Goal: Transaction & Acquisition: Purchase product/service

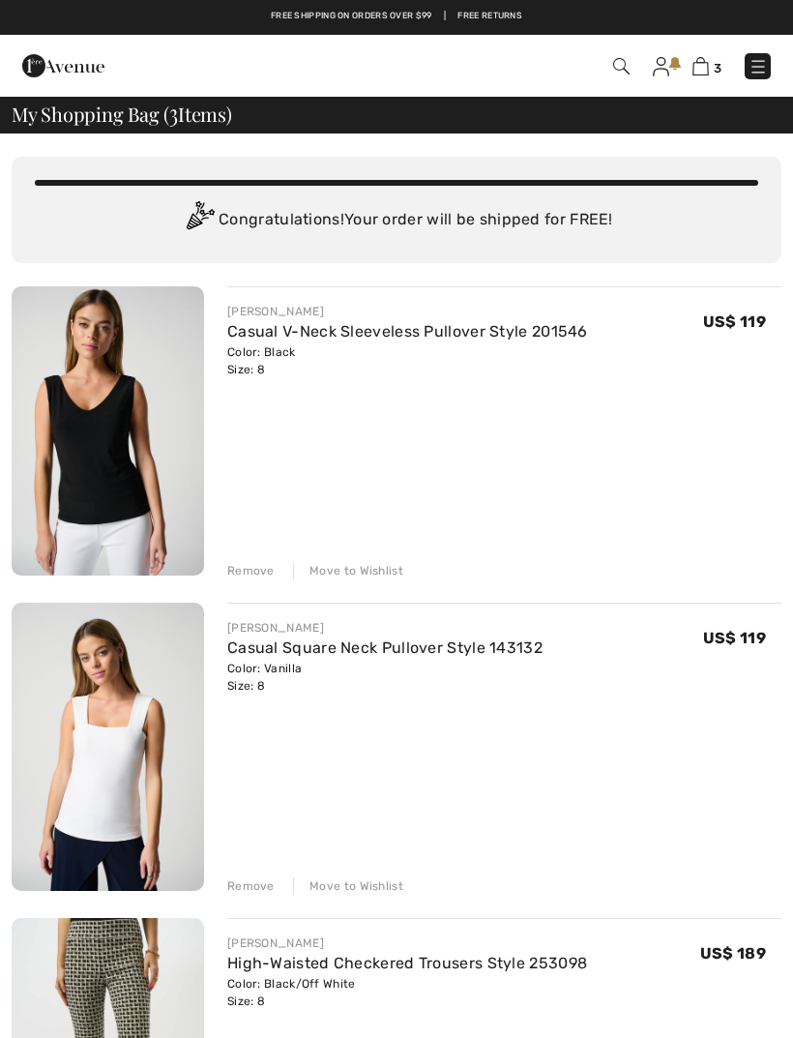
checkbox input "true"
click at [340, 572] on div "Move to Wishlist" at bounding box center [348, 570] width 110 height 17
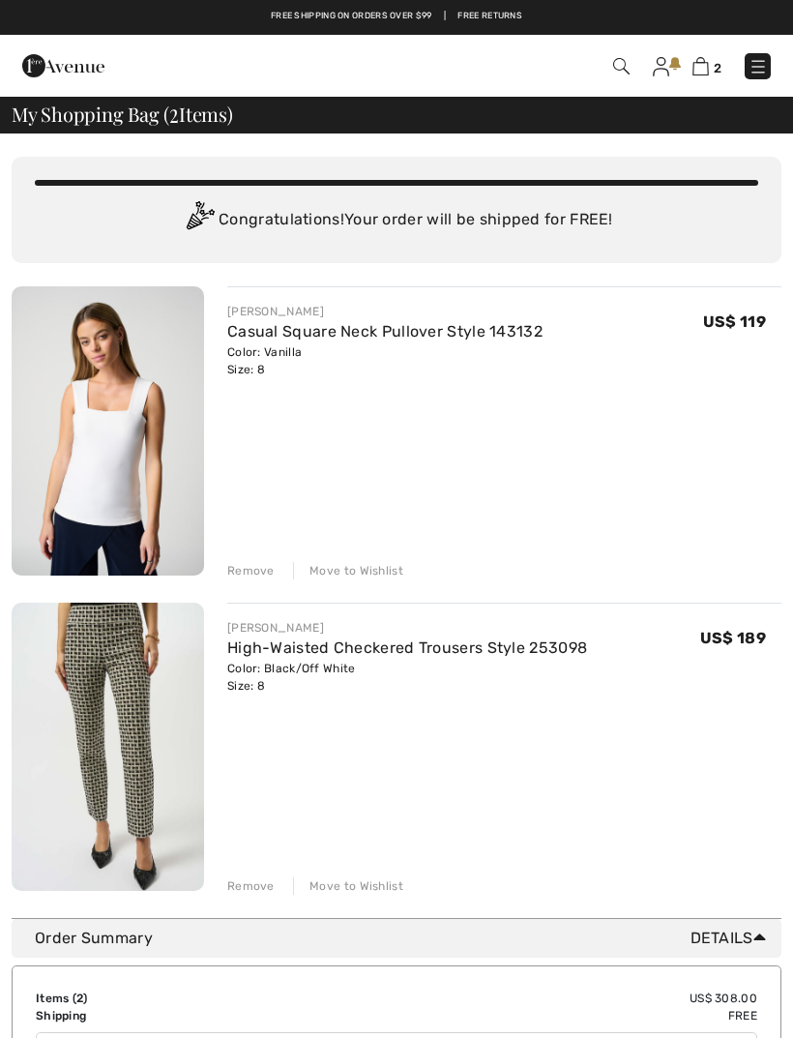
click at [350, 570] on div "Move to Wishlist" at bounding box center [348, 570] width 110 height 17
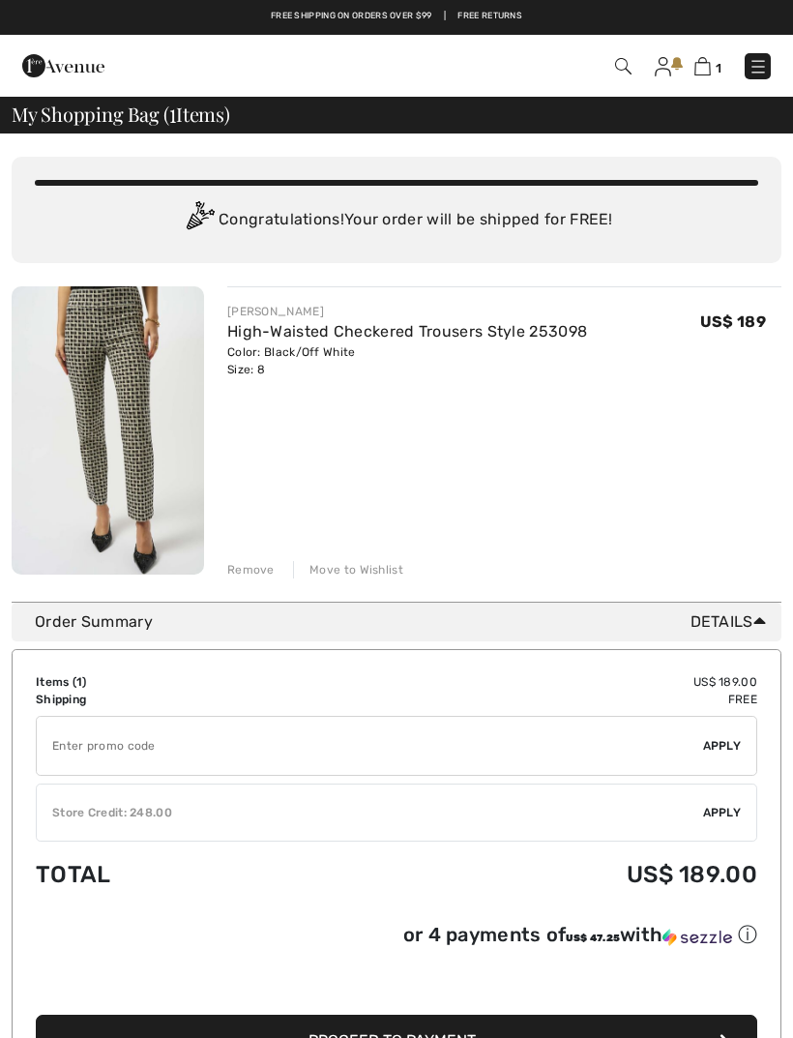
click at [353, 574] on div "Move to Wishlist" at bounding box center [348, 569] width 110 height 17
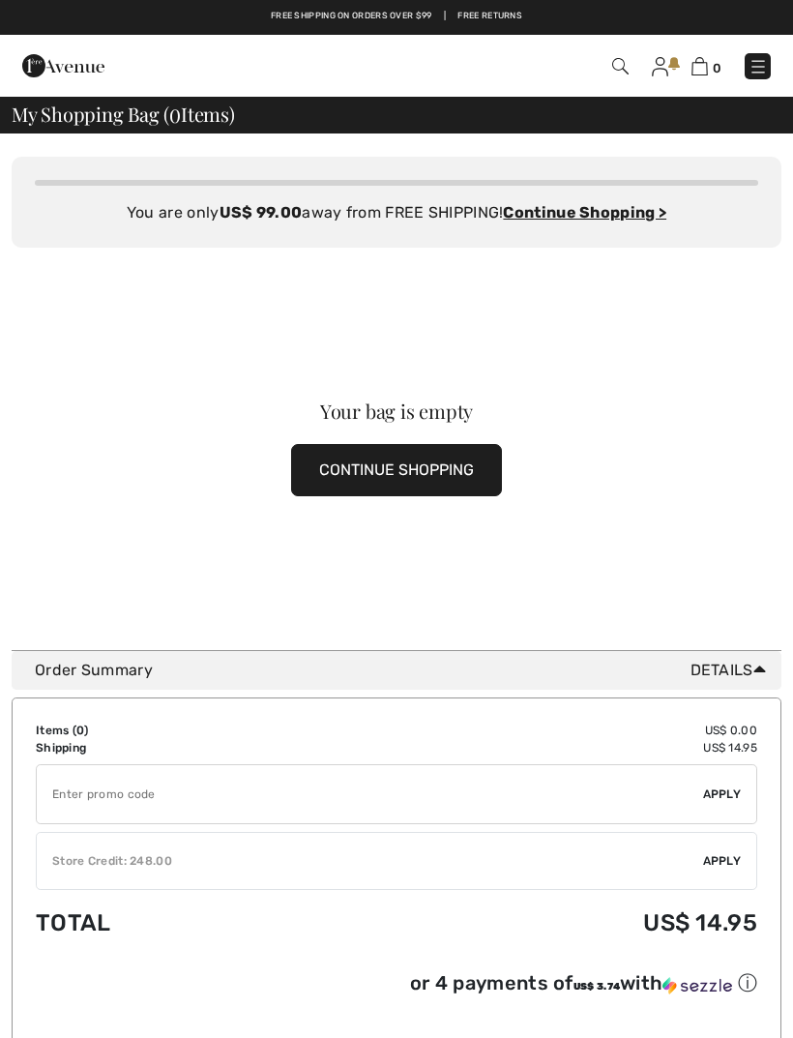
click at [752, 63] on img at bounding box center [757, 66] width 19 height 19
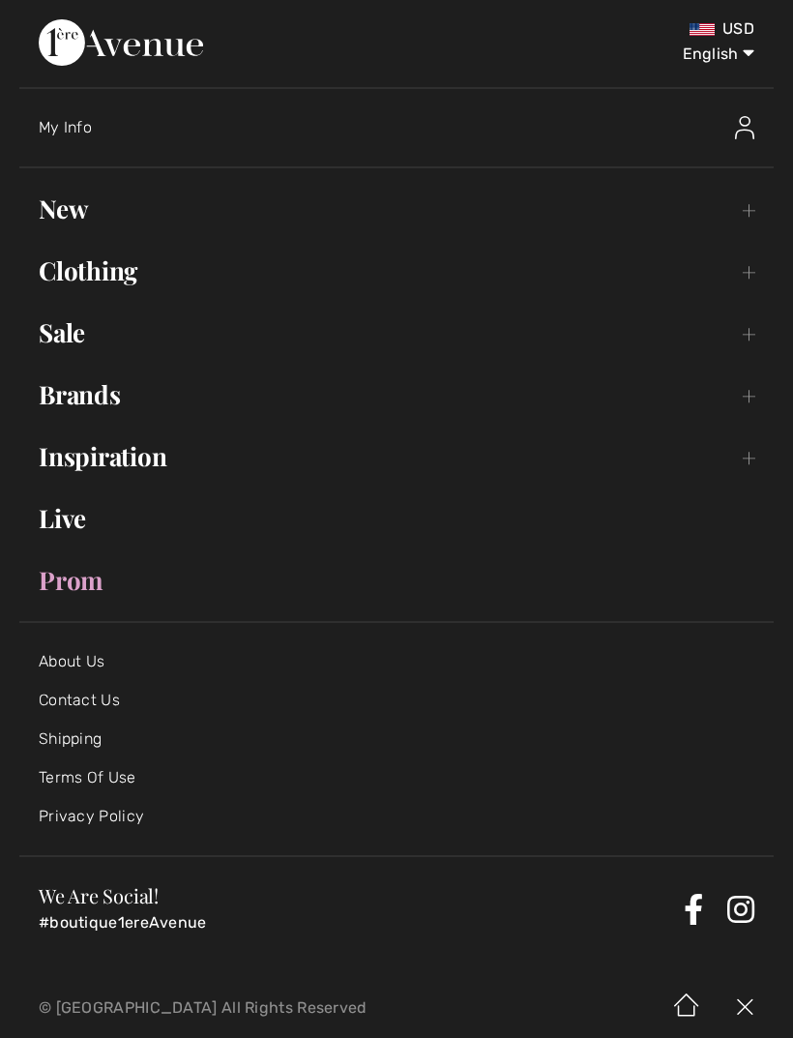
click at [746, 269] on link "Clothing Toggle submenu" at bounding box center [396, 270] width 754 height 43
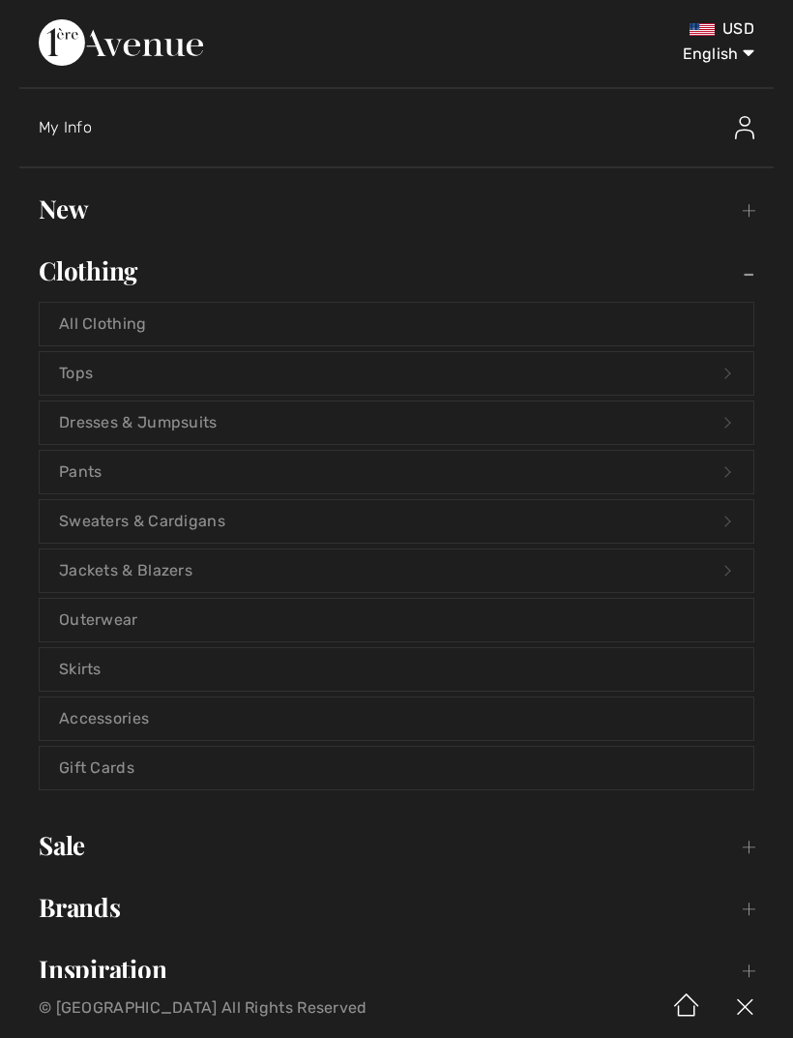
click at [96, 905] on link "Brands Open submenu" at bounding box center [396, 907] width 754 height 43
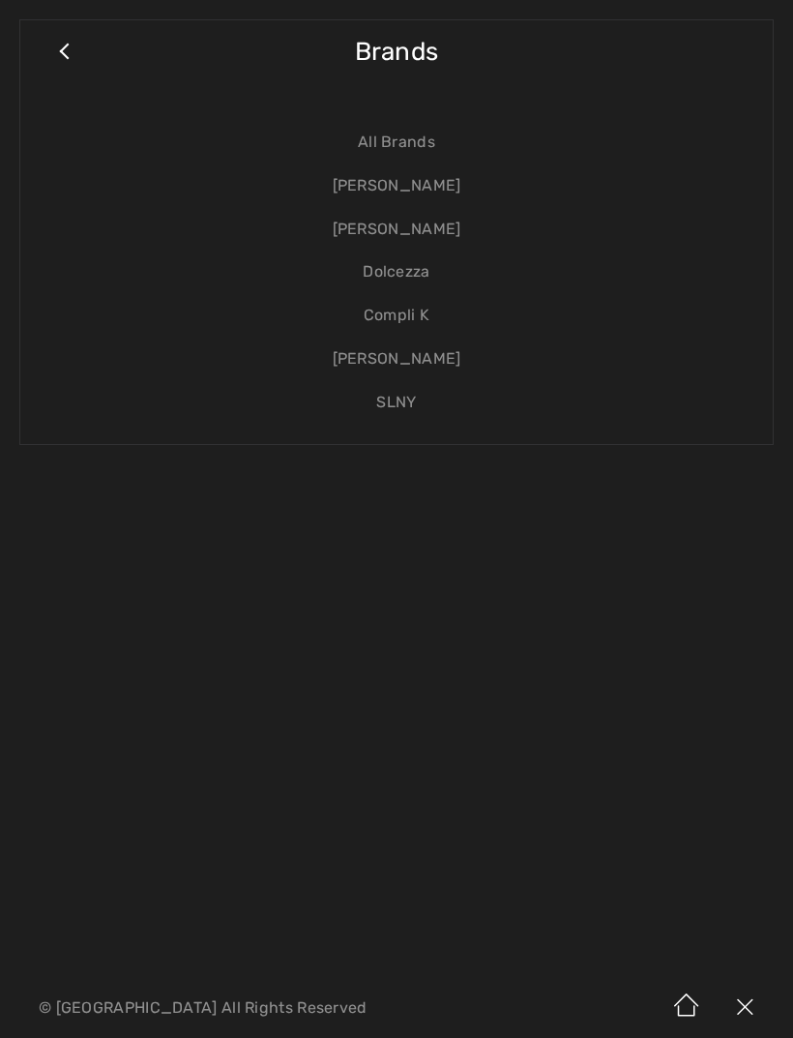
click at [418, 274] on link "Dolcezza" at bounding box center [397, 272] width 714 height 44
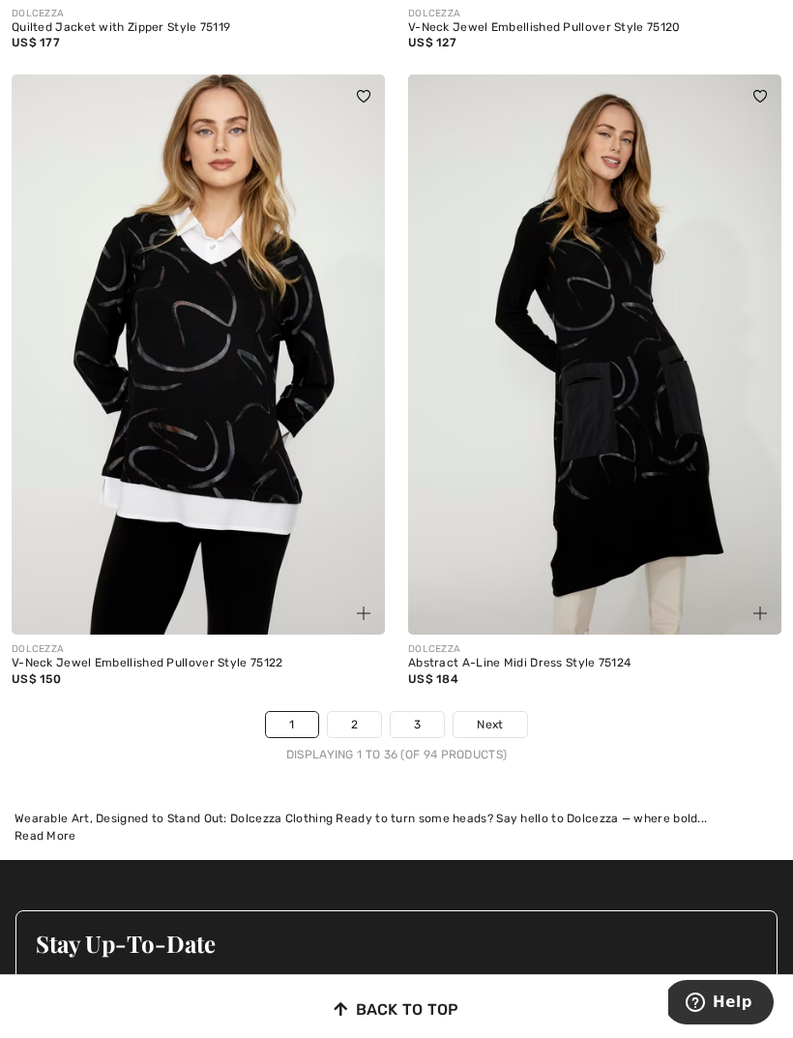
scroll to position [11784, 0]
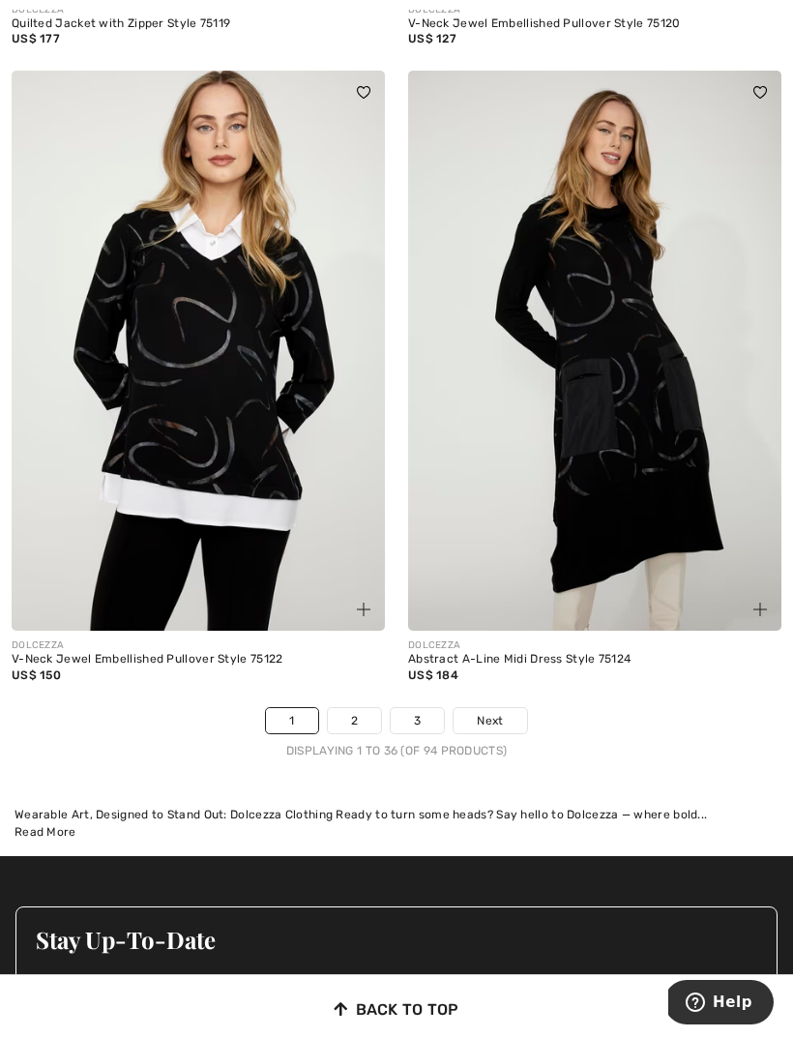
click at [361, 708] on link "2" at bounding box center [354, 720] width 53 height 25
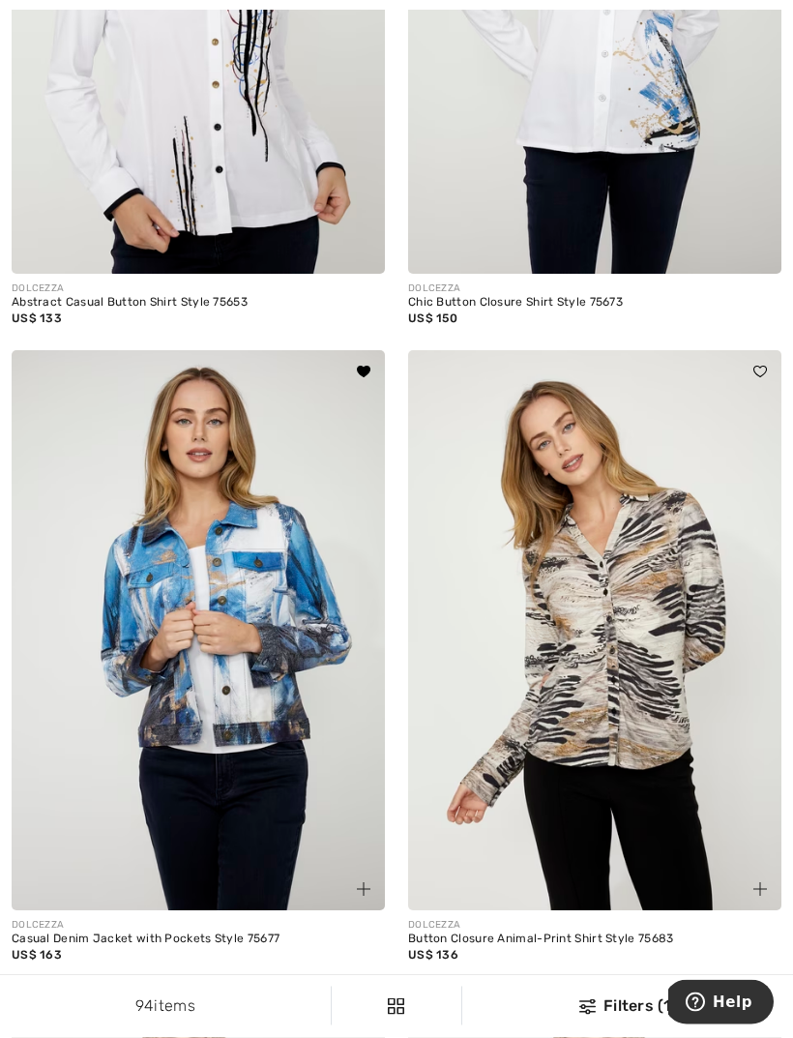
scroll to position [5307, 0]
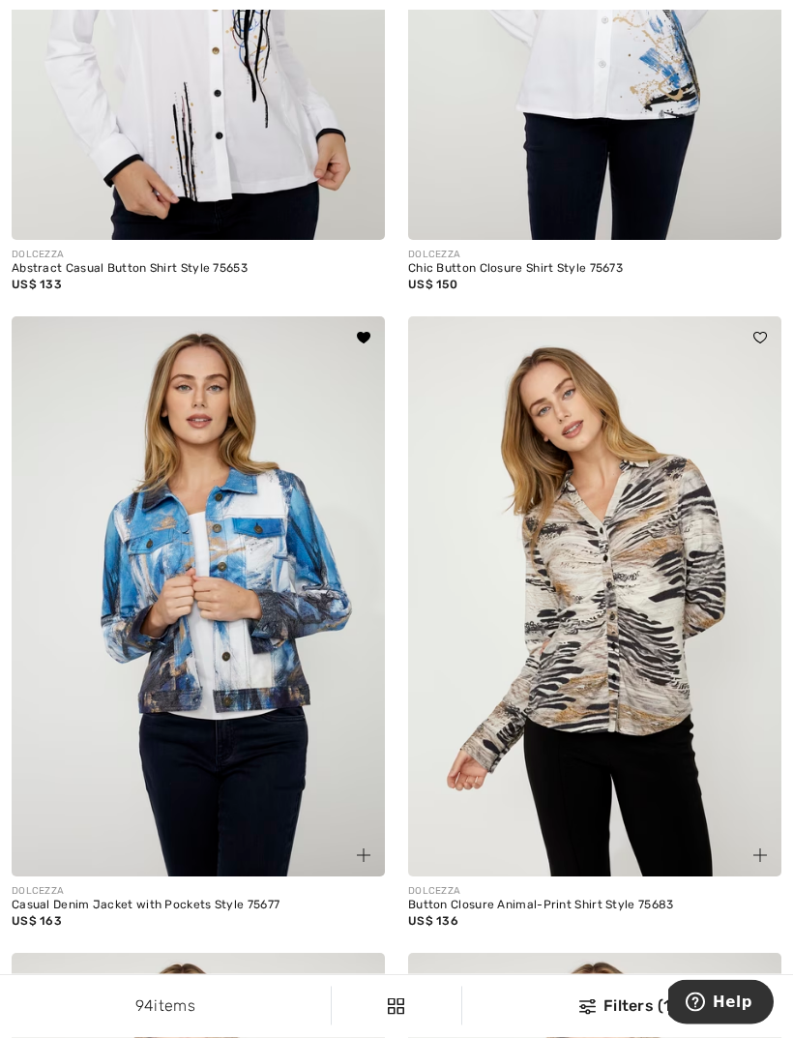
click at [239, 885] on div "DOLCEZZA" at bounding box center [198, 892] width 373 height 15
click at [280, 675] on img at bounding box center [198, 597] width 373 height 560
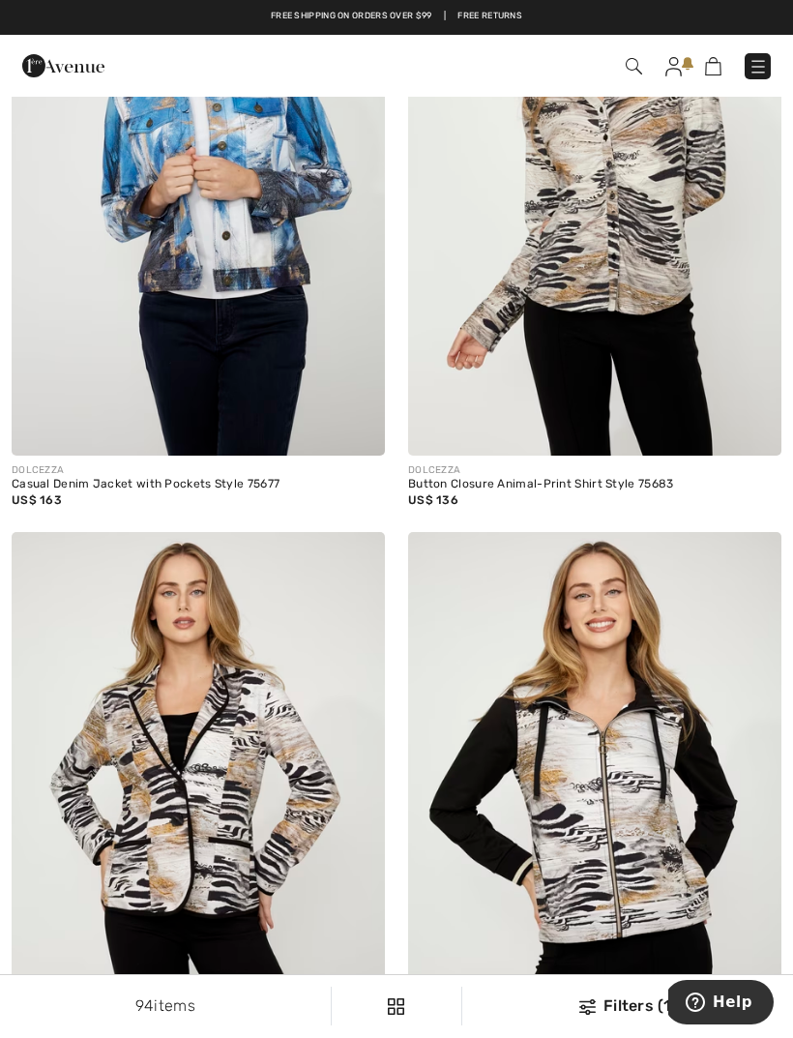
click at [285, 228] on img at bounding box center [198, 176] width 373 height 560
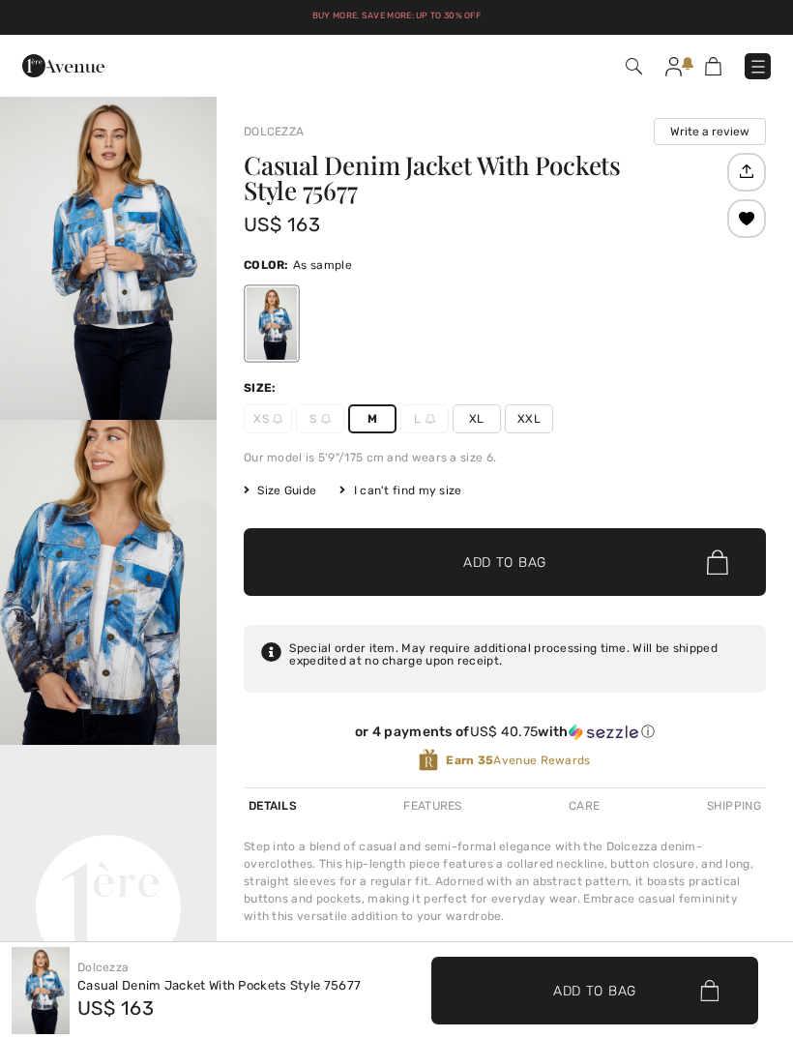
checkbox input "true"
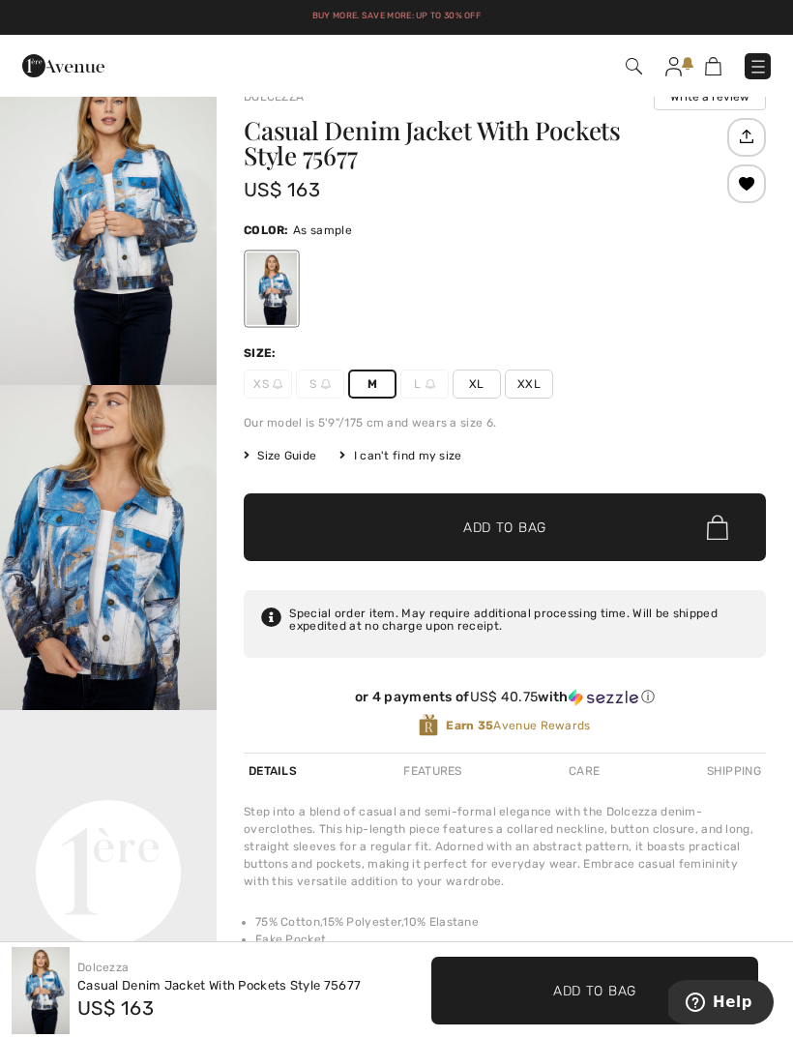
click at [512, 528] on span "Add to Bag" at bounding box center [504, 527] width 83 height 20
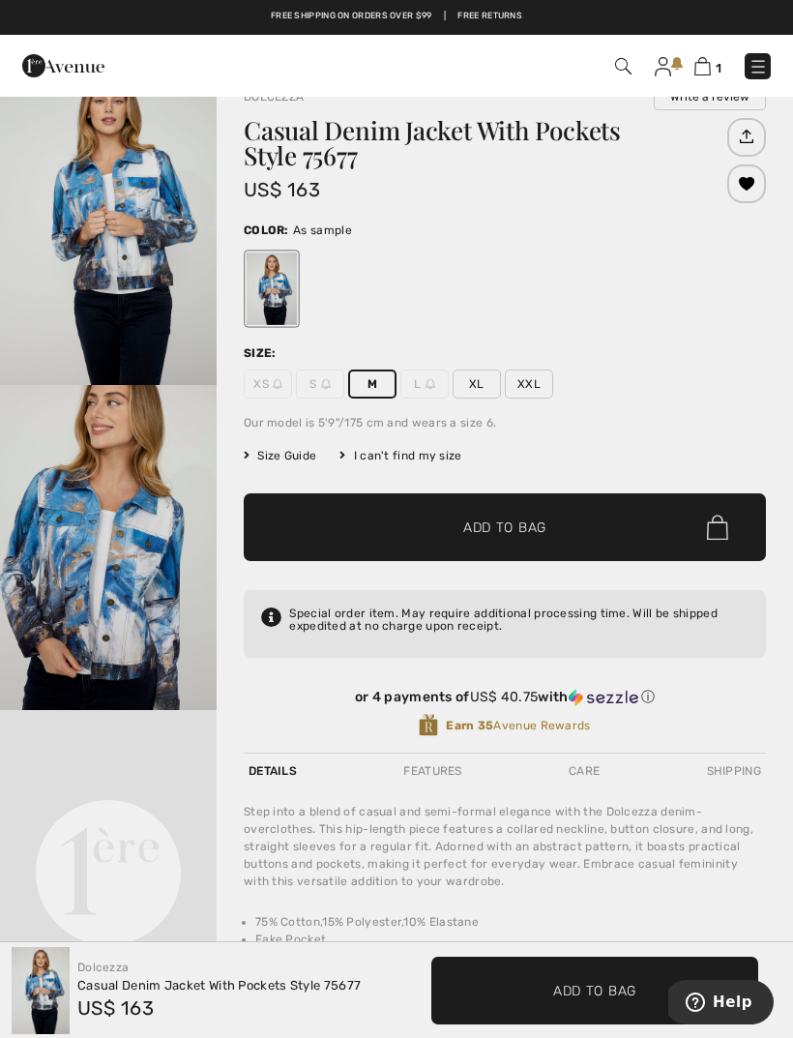
click at [689, 267] on div at bounding box center [396, 519] width 793 height 1038
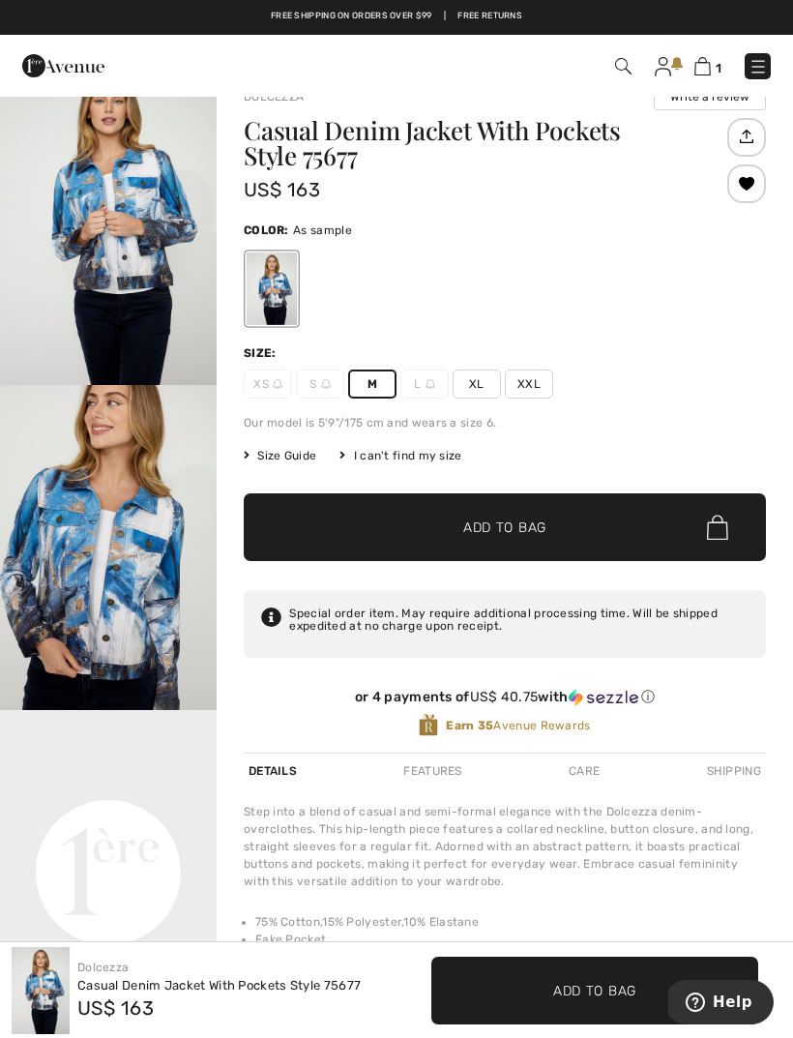
click at [704, 65] on img at bounding box center [702, 66] width 16 height 18
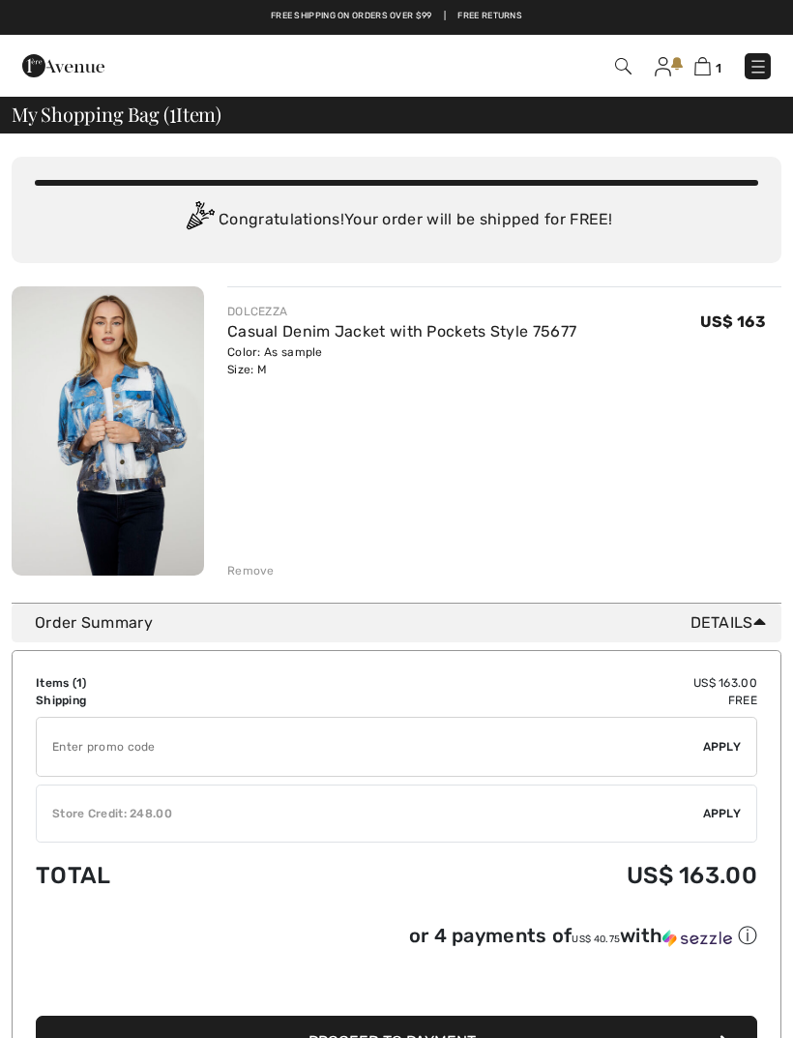
click at [717, 808] on span "Apply" at bounding box center [722, 813] width 39 height 17
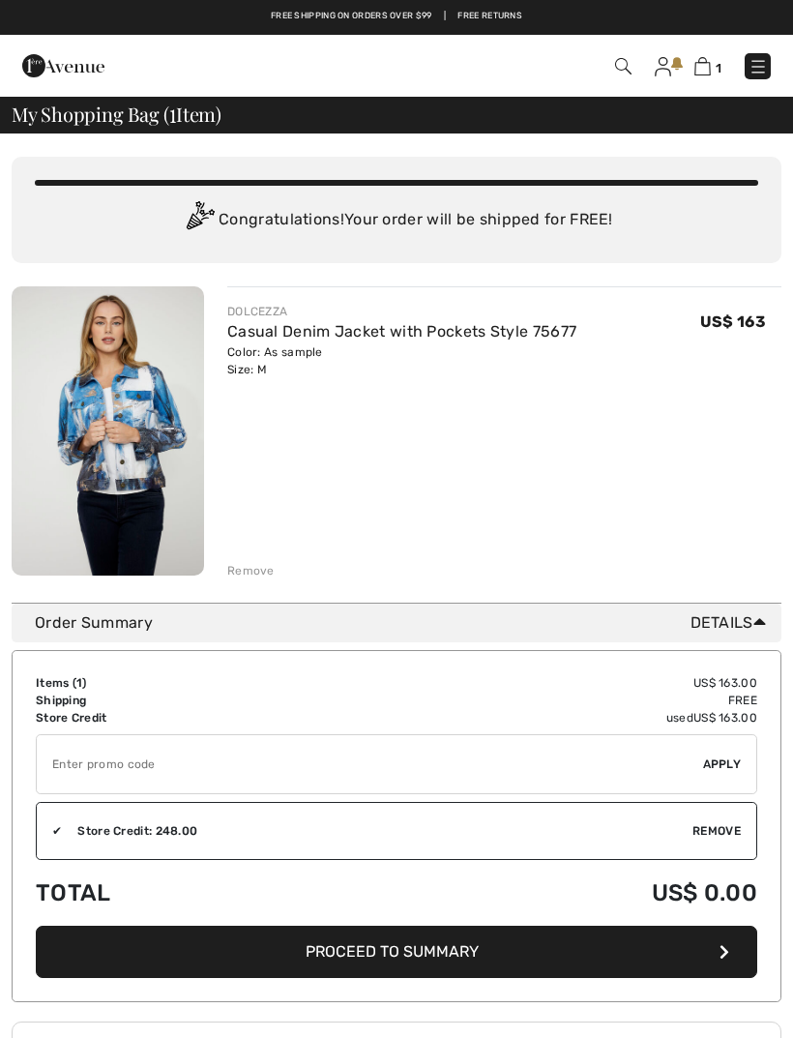
click at [435, 950] on span "Proceed to Summary" at bounding box center [392, 951] width 173 height 18
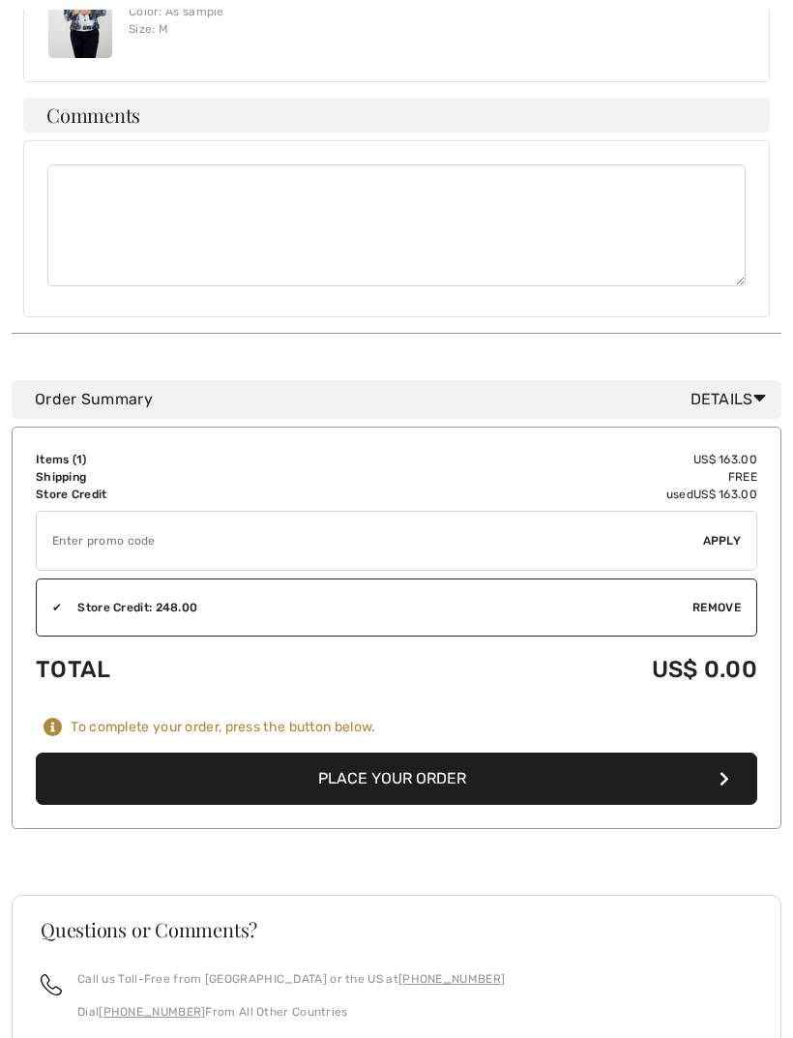
scroll to position [1170, 0]
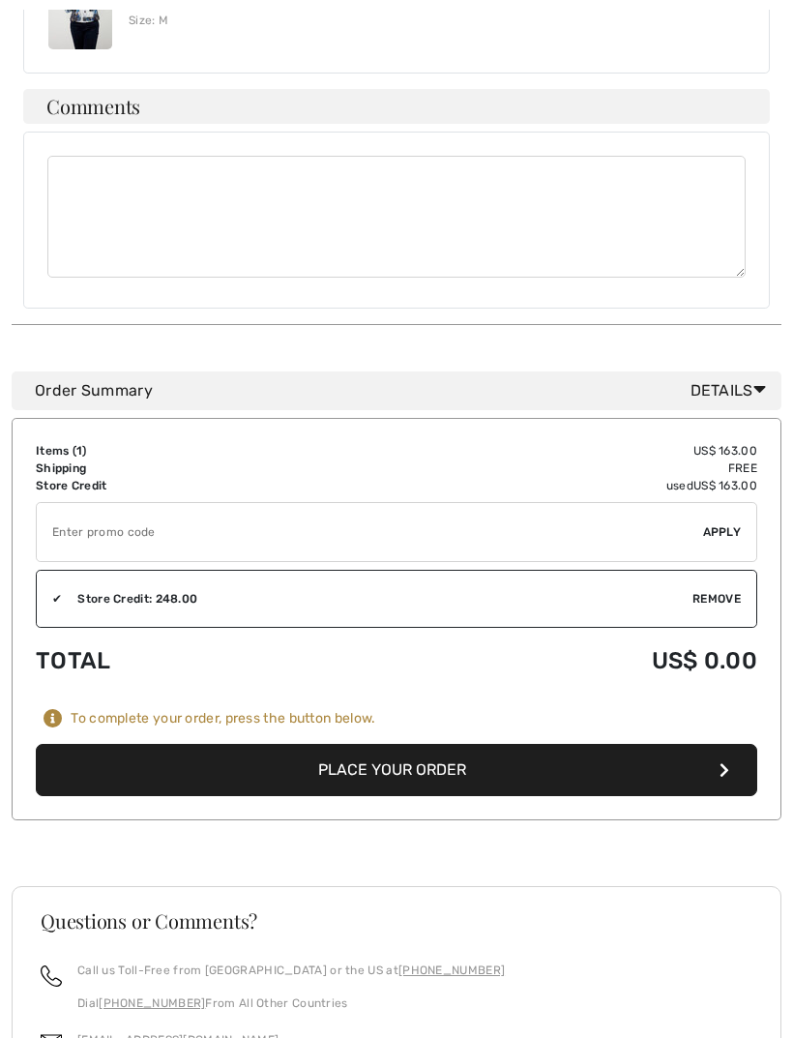
click at [418, 766] on button "Place Your Order" at bounding box center [396, 770] width 721 height 52
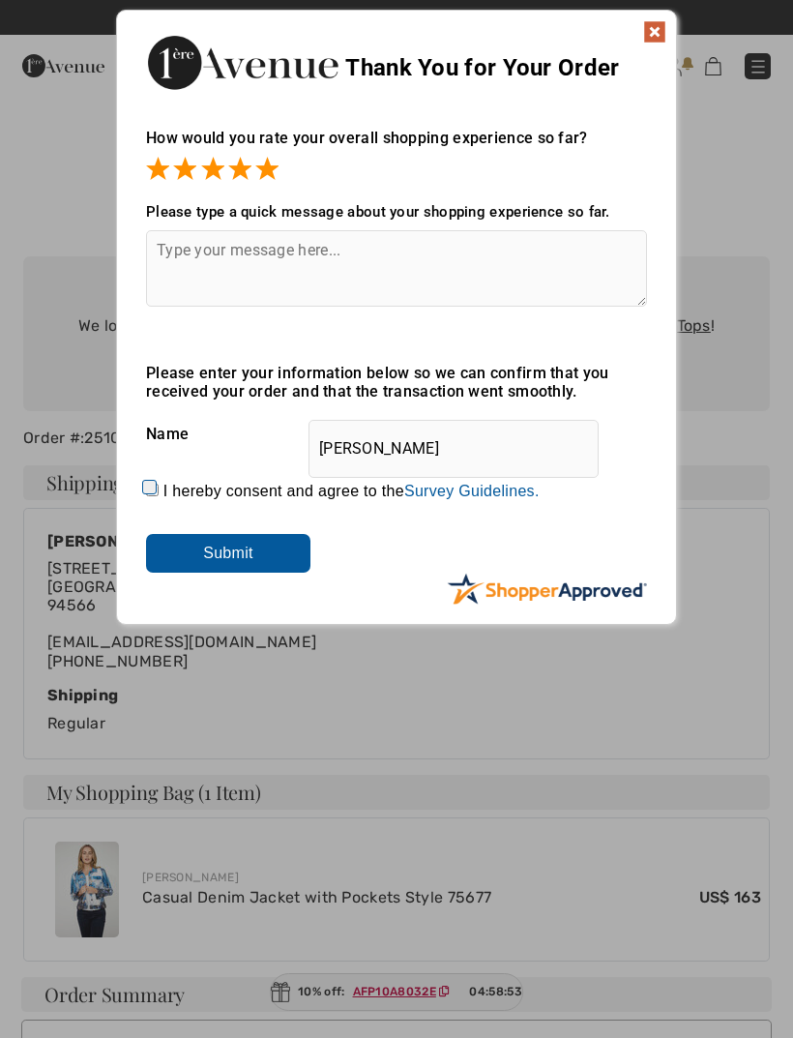
click at [268, 552] on input "Submit" at bounding box center [228, 553] width 164 height 39
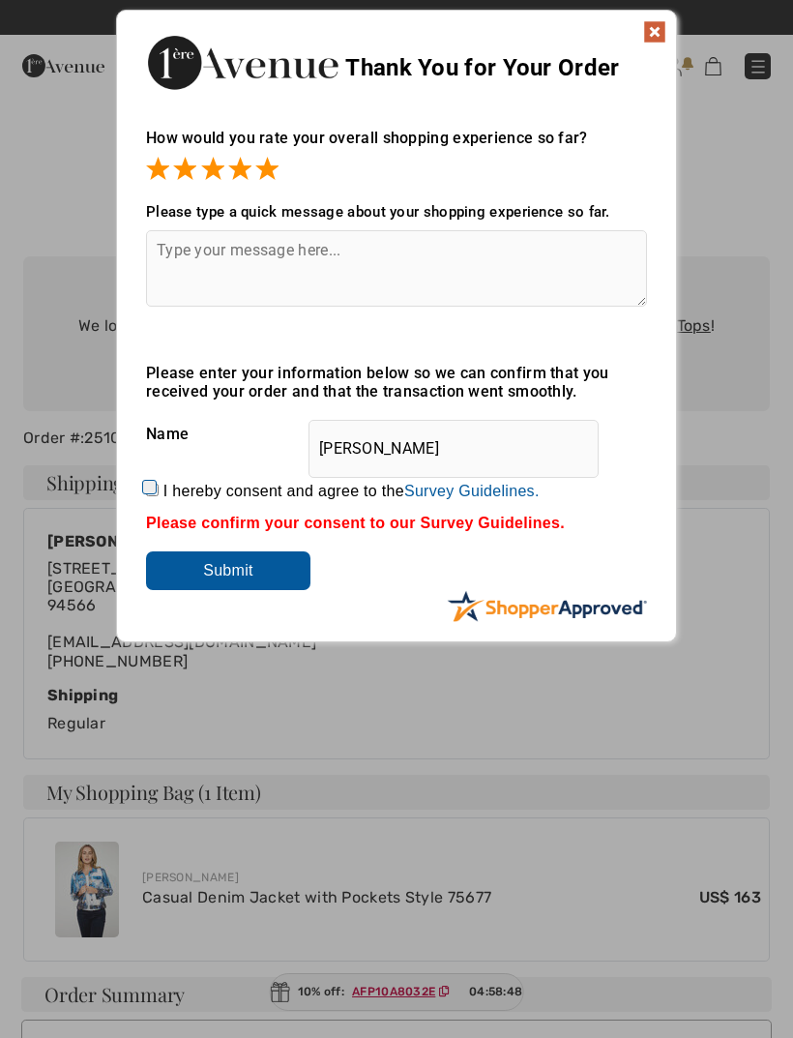
click at [655, 38] on img at bounding box center [654, 31] width 23 height 23
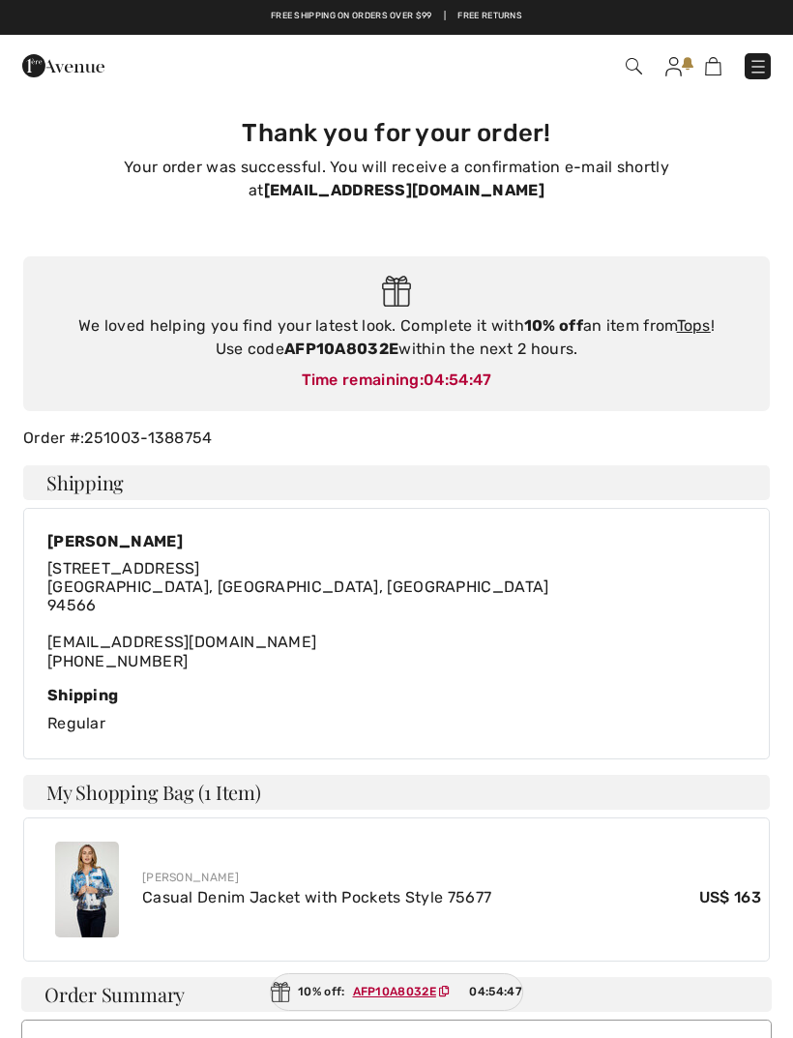
click at [760, 73] on img at bounding box center [757, 66] width 19 height 19
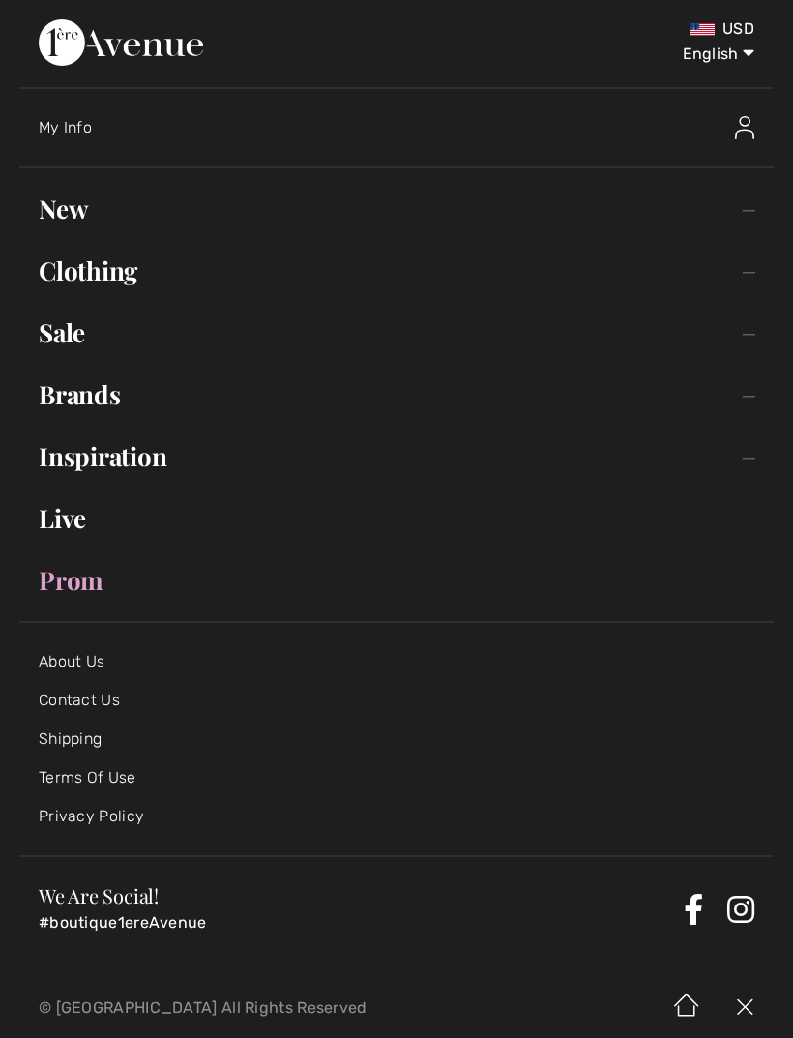
click at [751, 276] on link "Clothing Toggle submenu" at bounding box center [396, 270] width 754 height 43
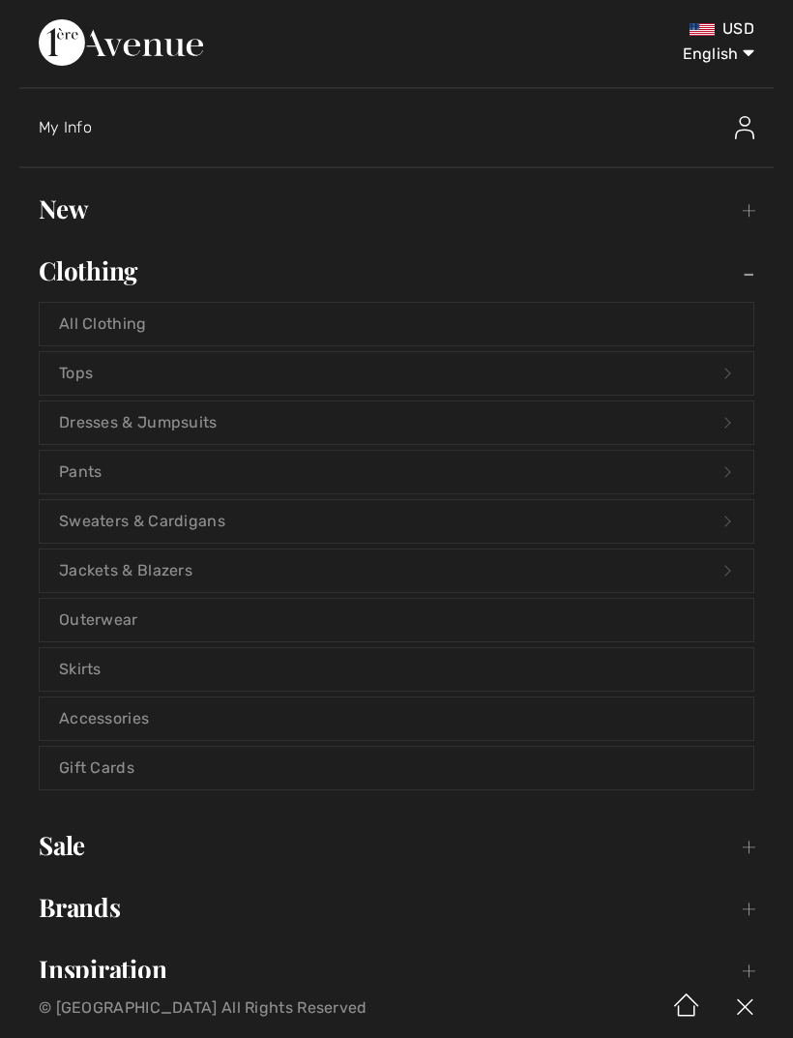
click at [752, 119] on img at bounding box center [744, 127] width 19 height 23
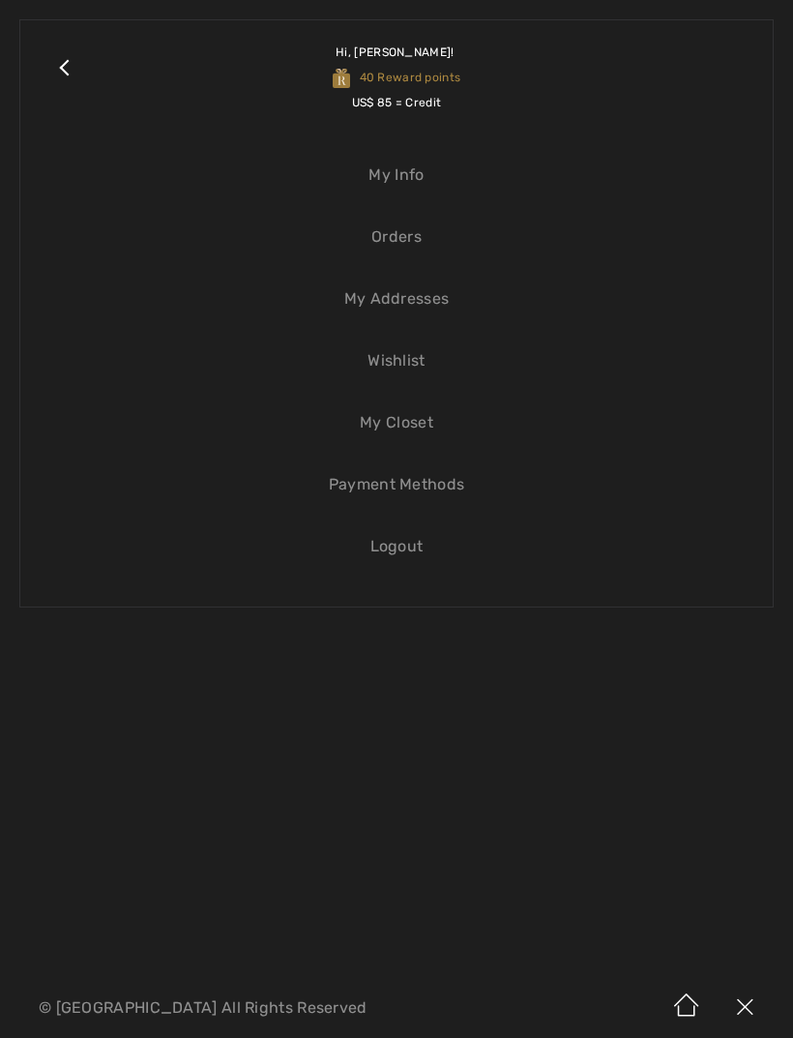
click at [405, 254] on link "Orders" at bounding box center [397, 237] width 714 height 43
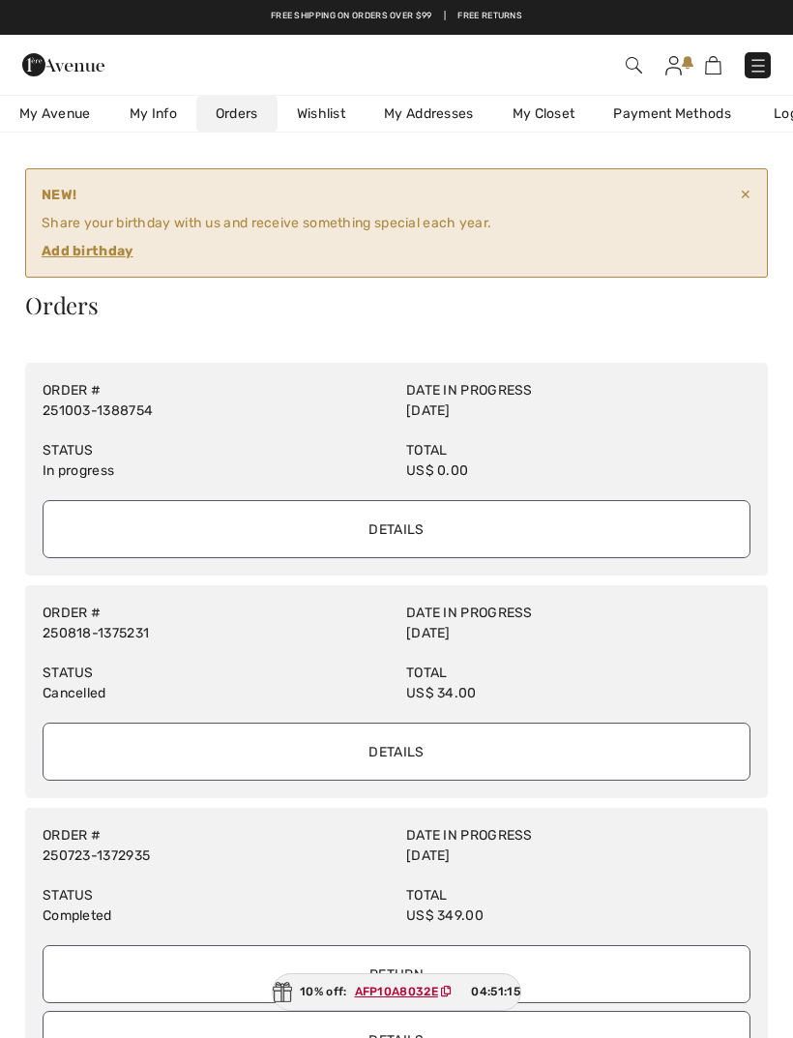
click at [205, 407] on div "Order # 251003-1388754" at bounding box center [215, 400] width 364 height 60
click at [129, 405] on link "251003-1388754" at bounding box center [98, 410] width 110 height 16
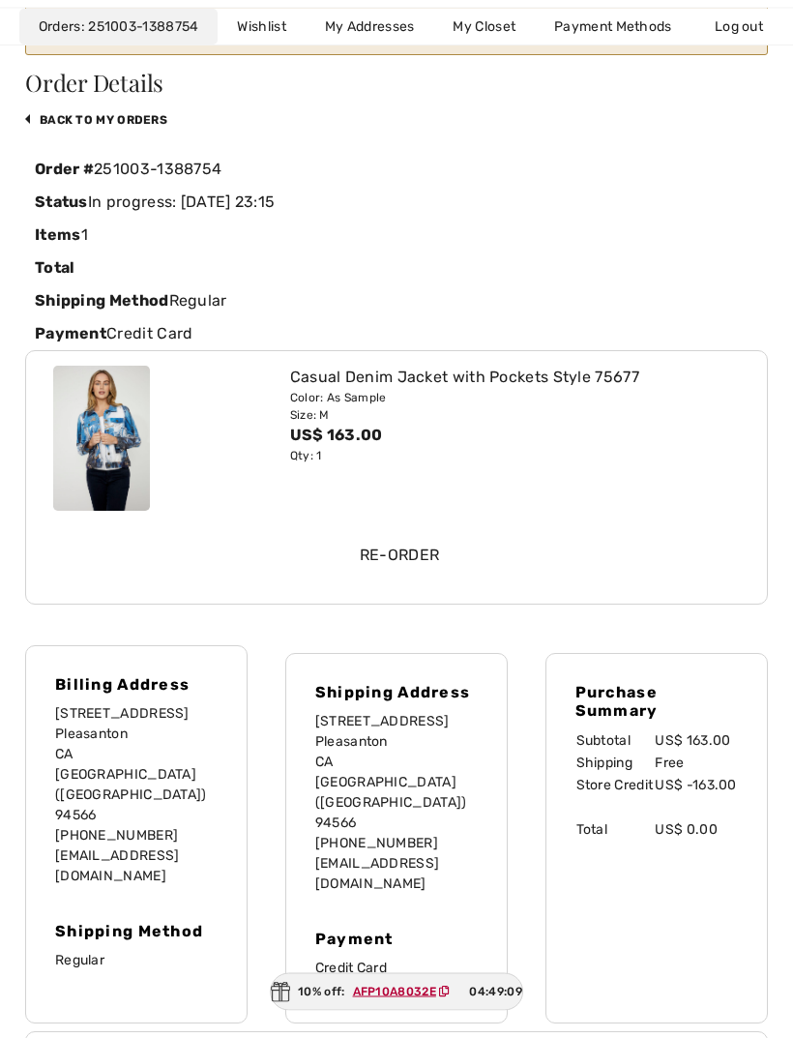
scroll to position [218, 0]
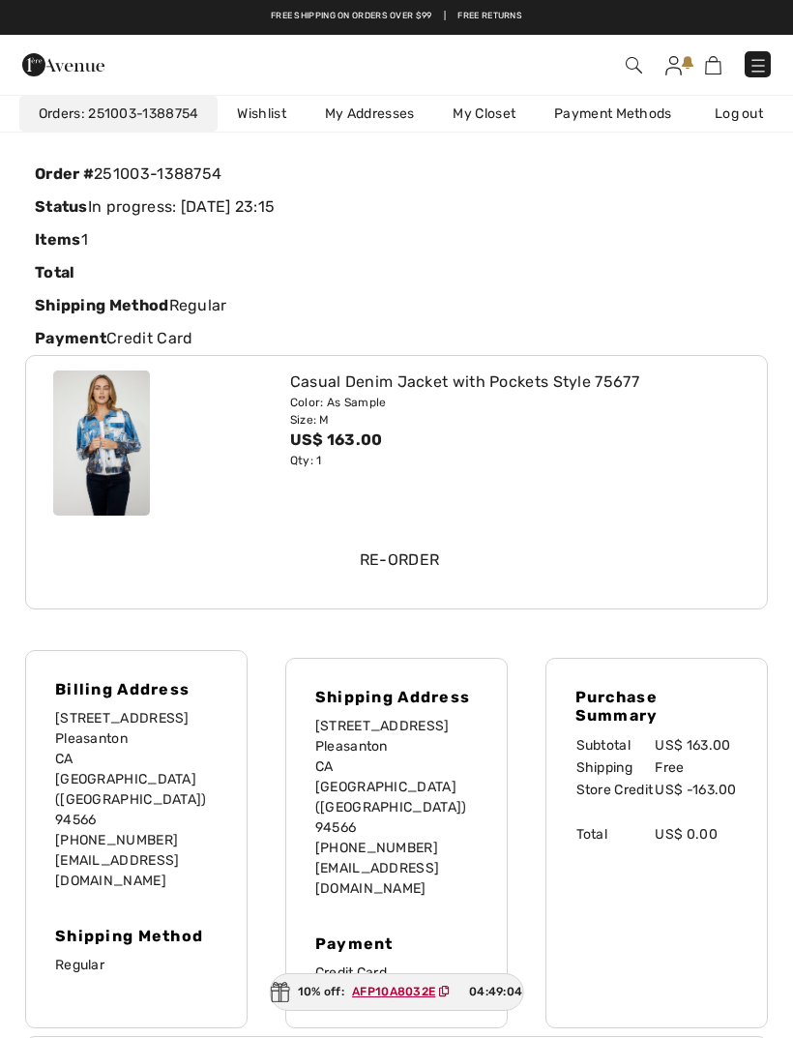
click at [405, 560] on input "Re-order" at bounding box center [399, 560] width 687 height 58
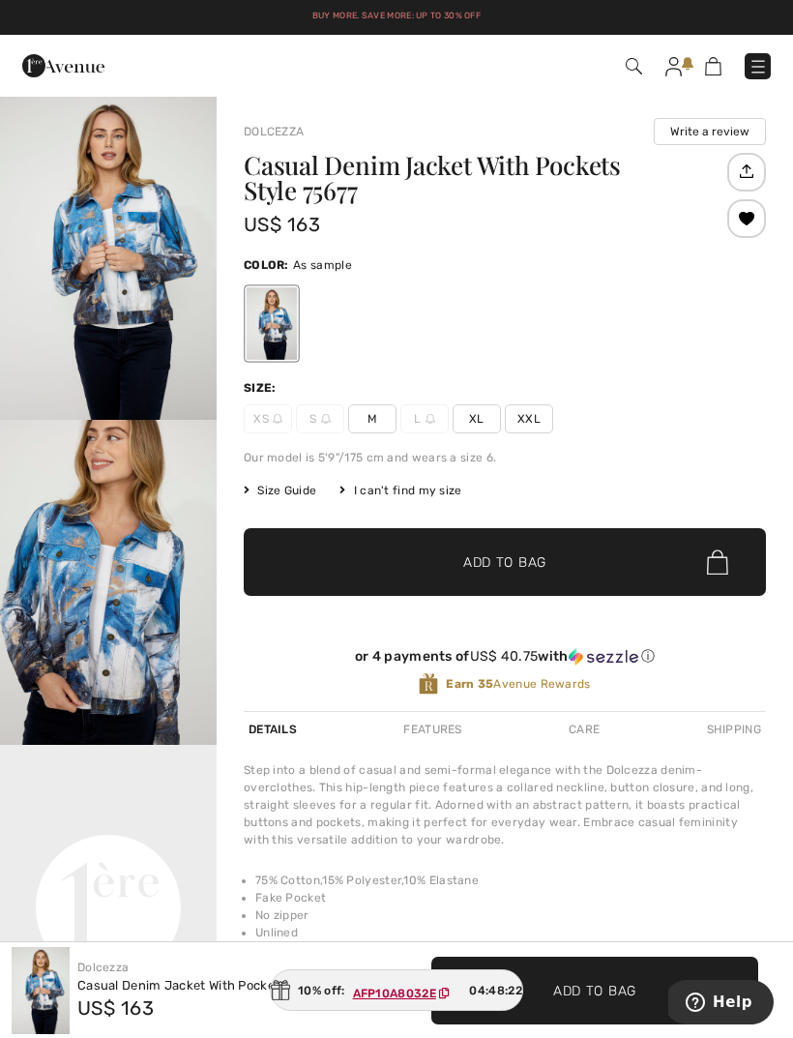
click at [461, 16] on link "Buy More. Save More: Up to 30% Off" at bounding box center [396, 16] width 168 height 10
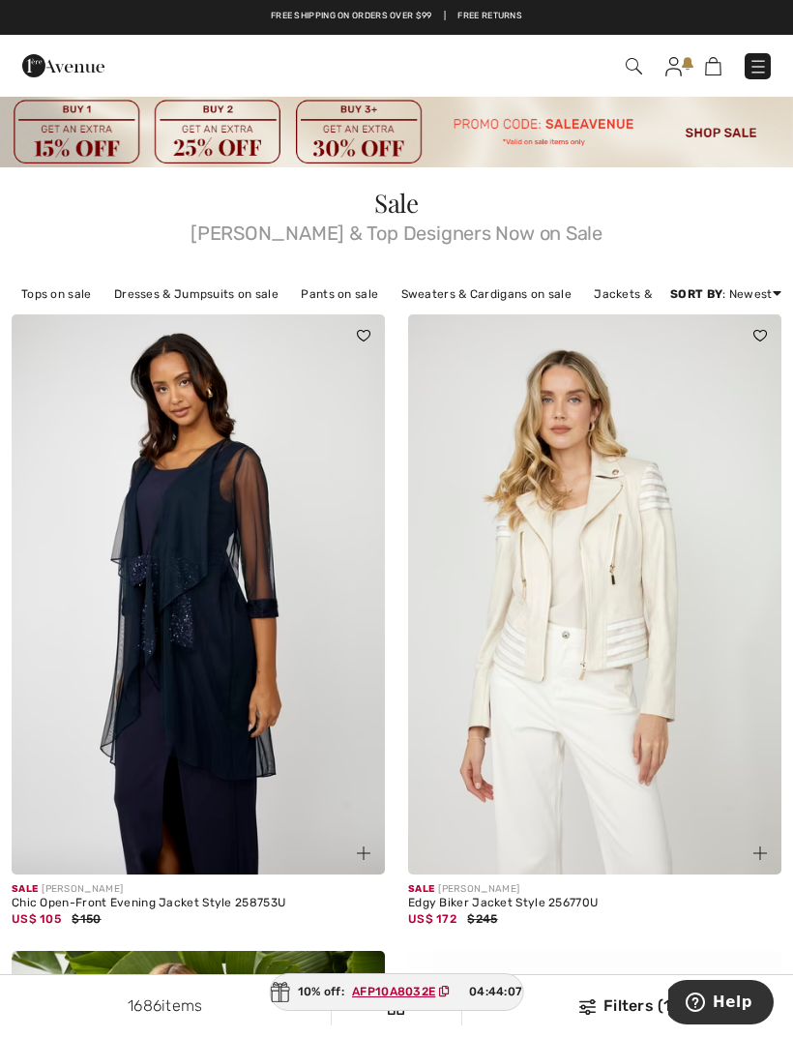
click at [750, 69] on img at bounding box center [757, 66] width 19 height 19
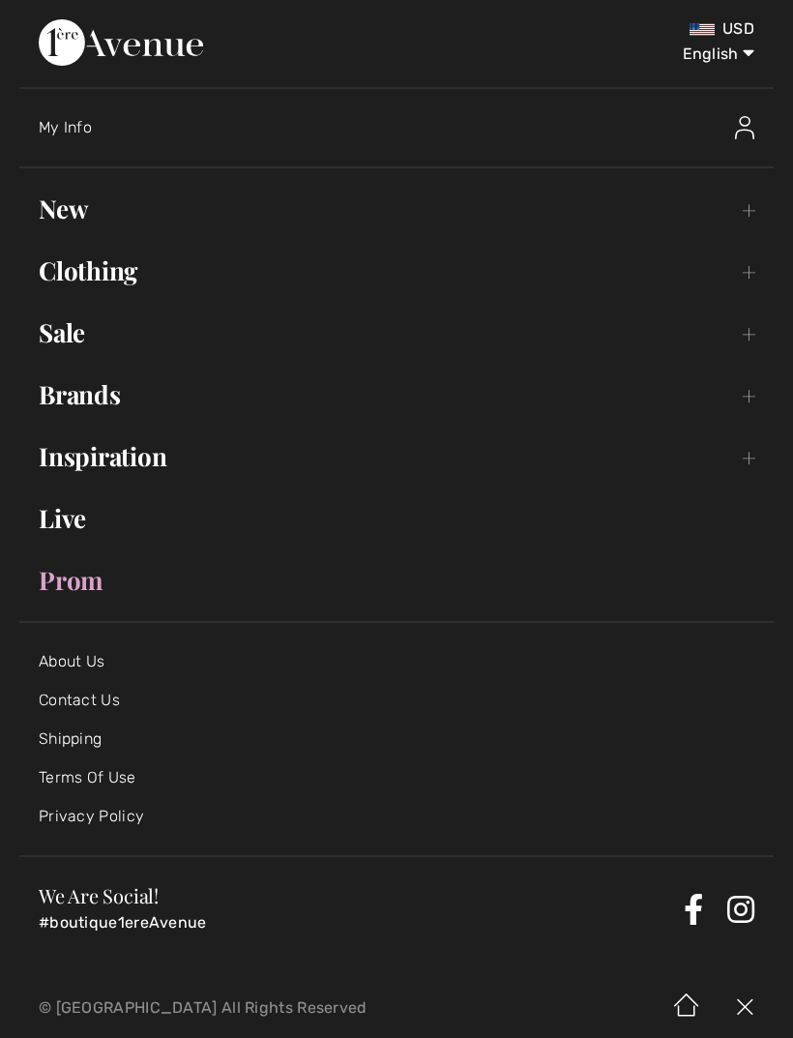
click at [95, 696] on link "Contact Us" at bounding box center [79, 699] width 81 height 18
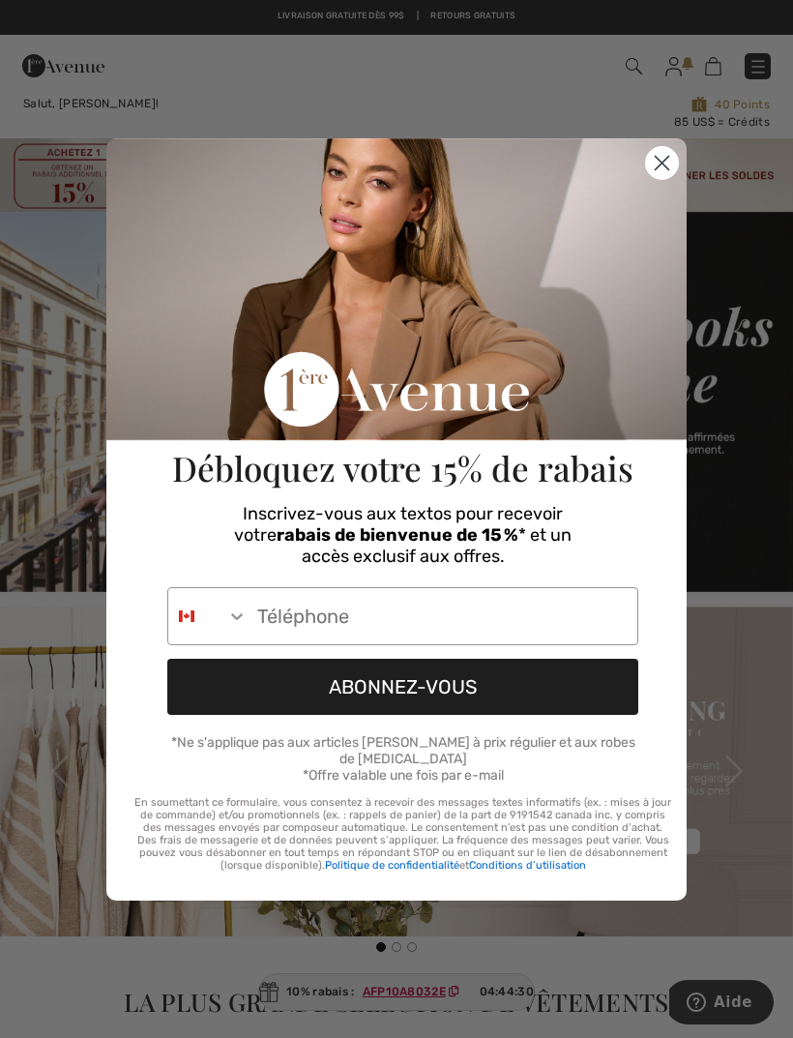
click at [658, 168] on circle "Close dialog" at bounding box center [662, 162] width 32 height 32
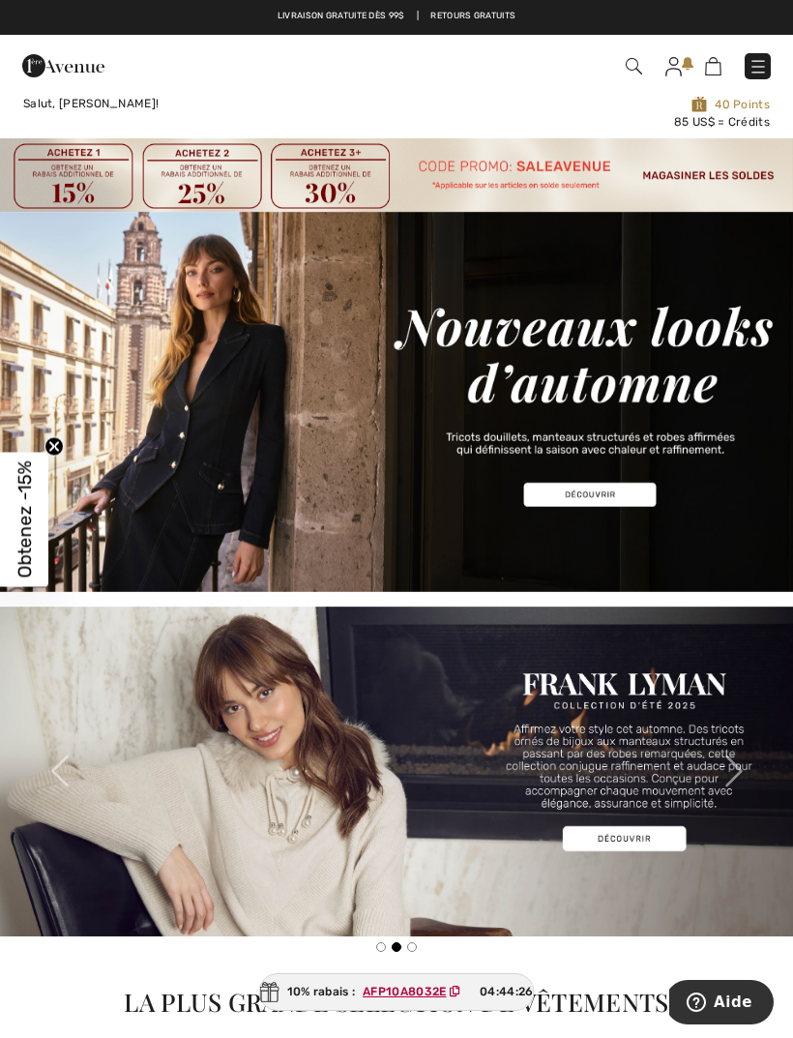
click at [757, 73] on img at bounding box center [757, 66] width 19 height 19
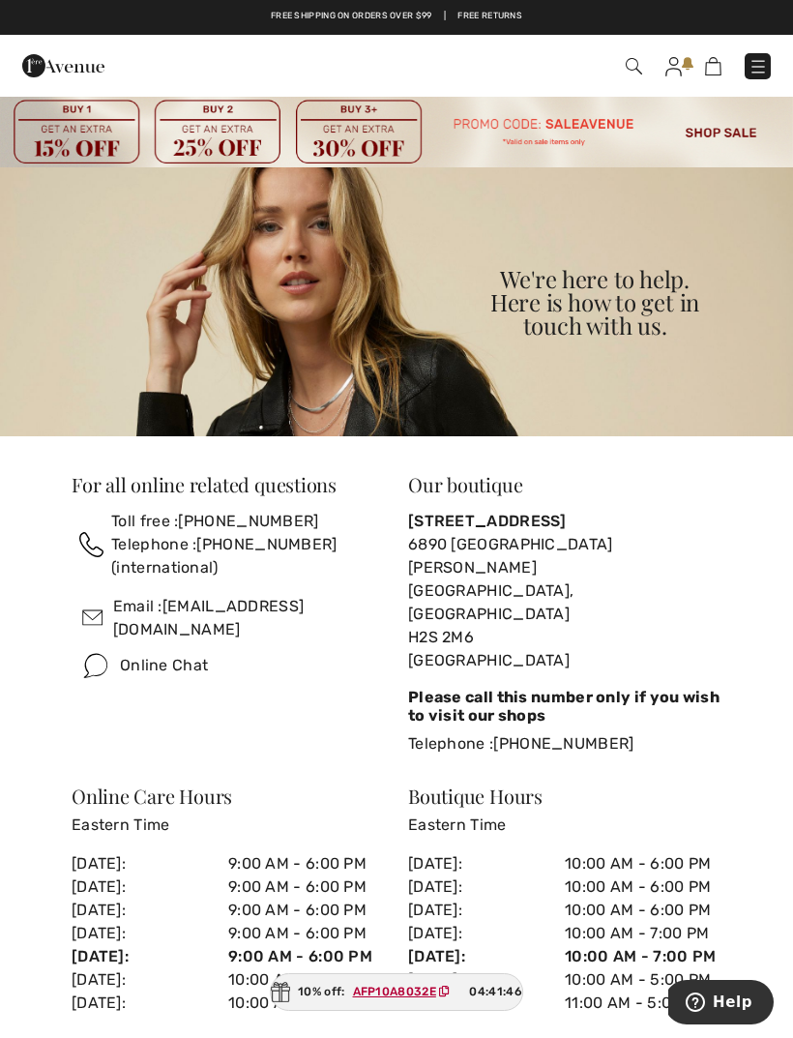
click at [679, 61] on img at bounding box center [673, 66] width 16 height 19
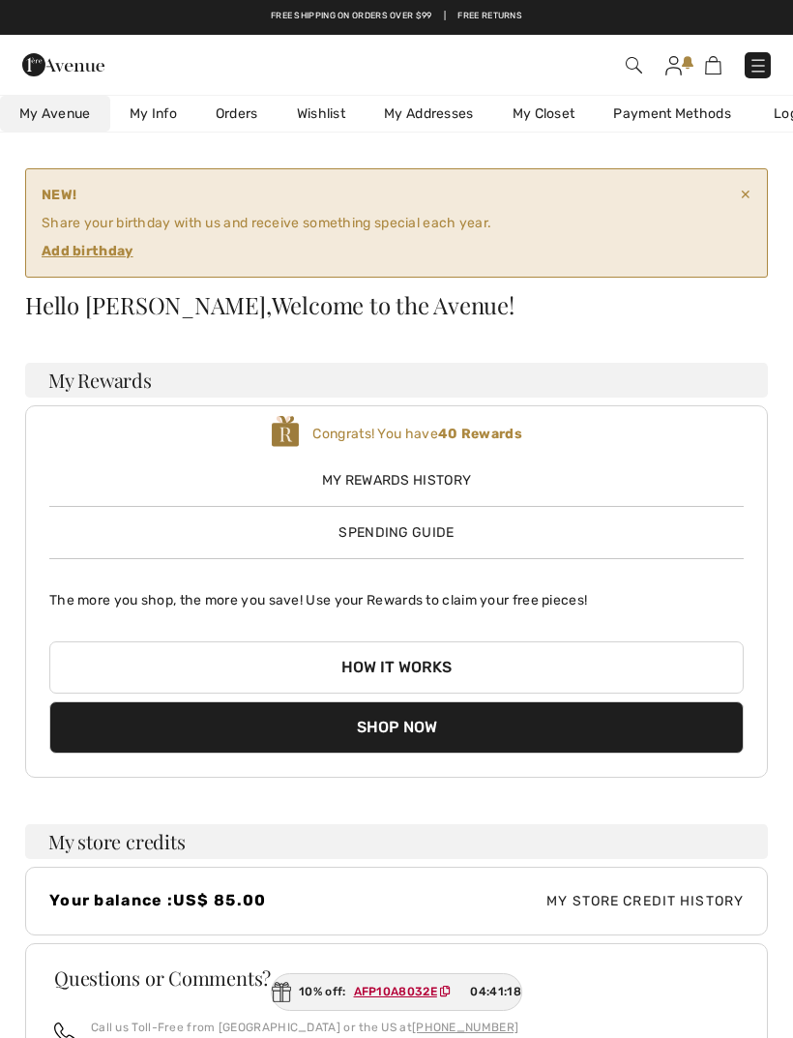
click at [220, 119] on link "Orders" at bounding box center [236, 114] width 81 height 36
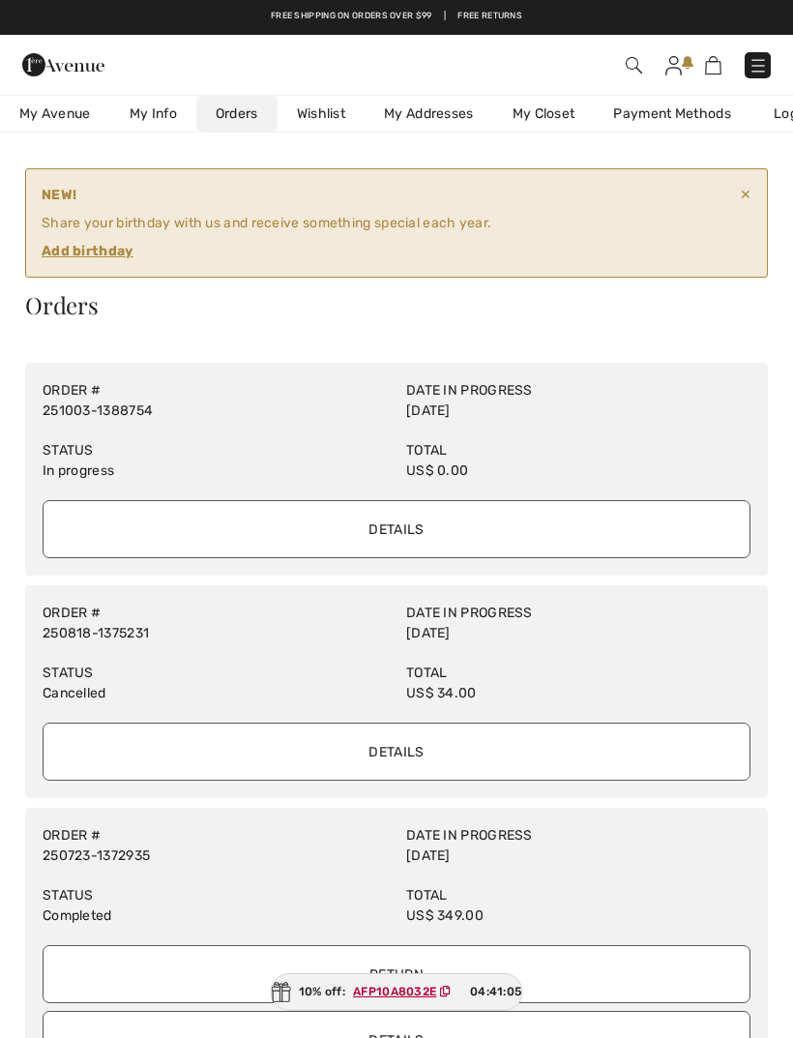
click at [405, 527] on input "Details" at bounding box center [397, 529] width 708 height 58
